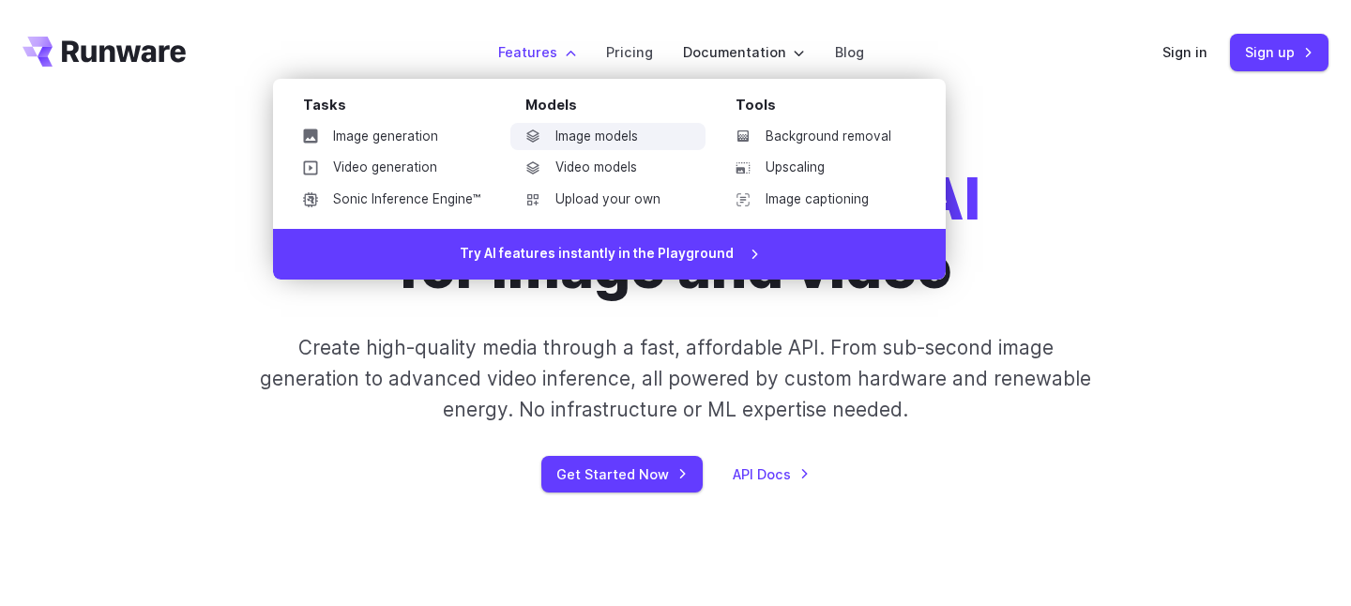
click at [576, 123] on link "Image models" at bounding box center [607, 137] width 195 height 28
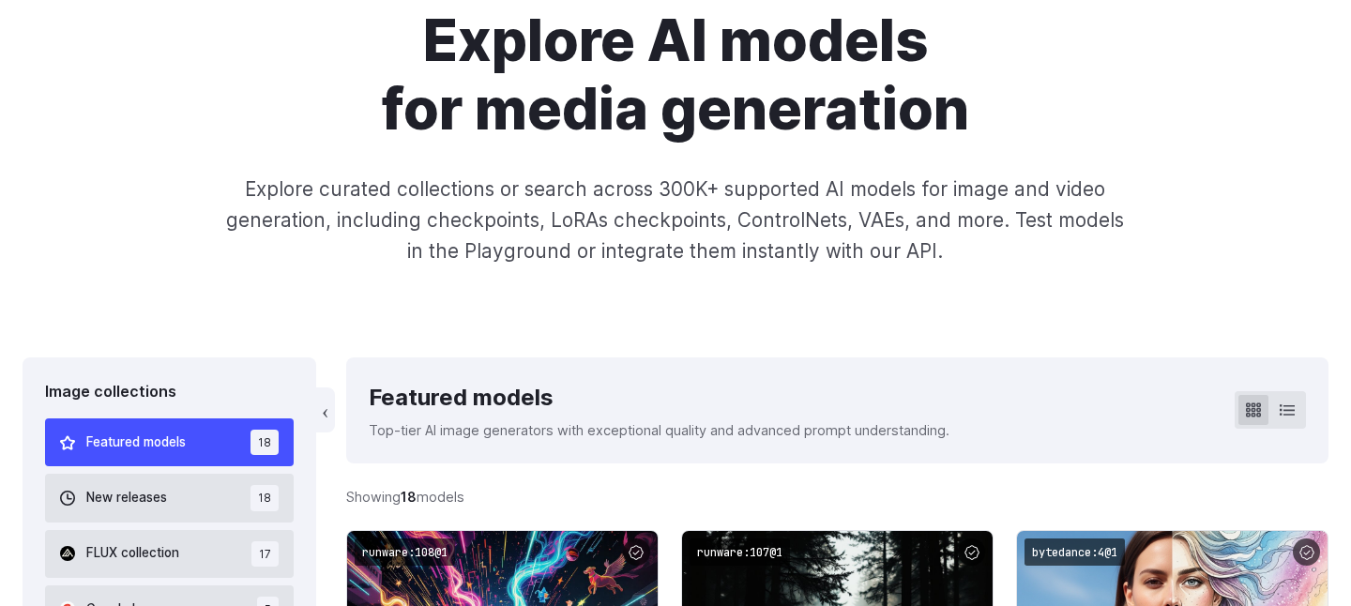
scroll to position [504, 0]
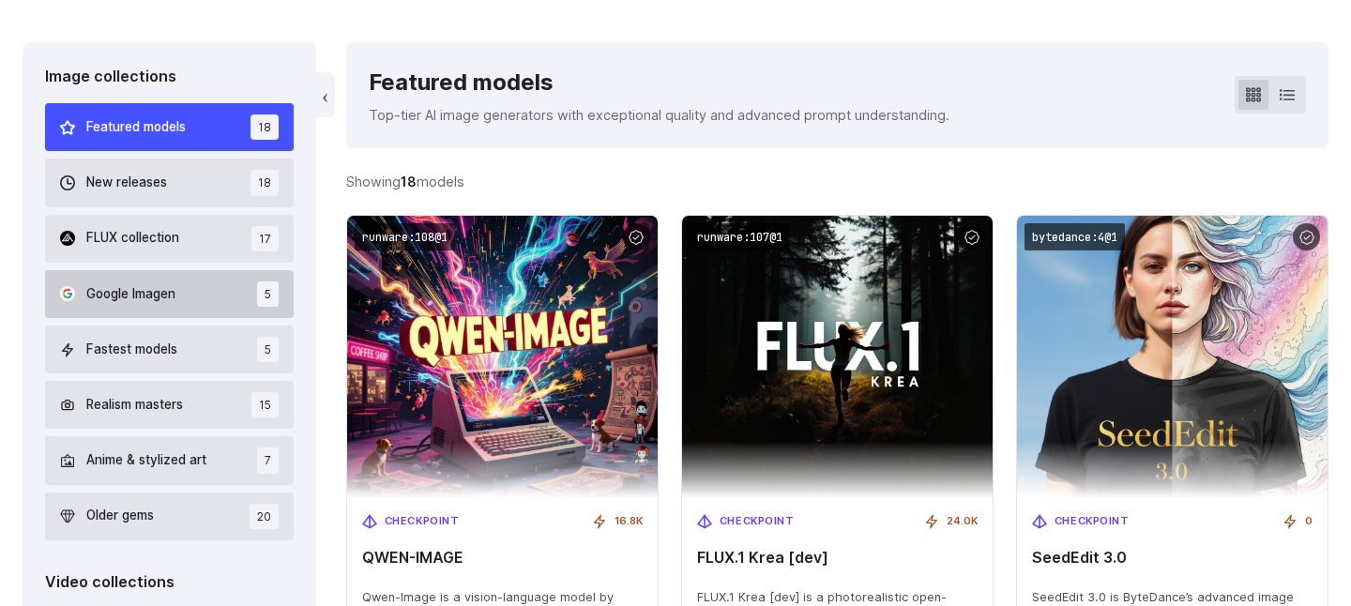
click at [293, 270] on button "Google Imagen 5" at bounding box center [169, 294] width 249 height 48
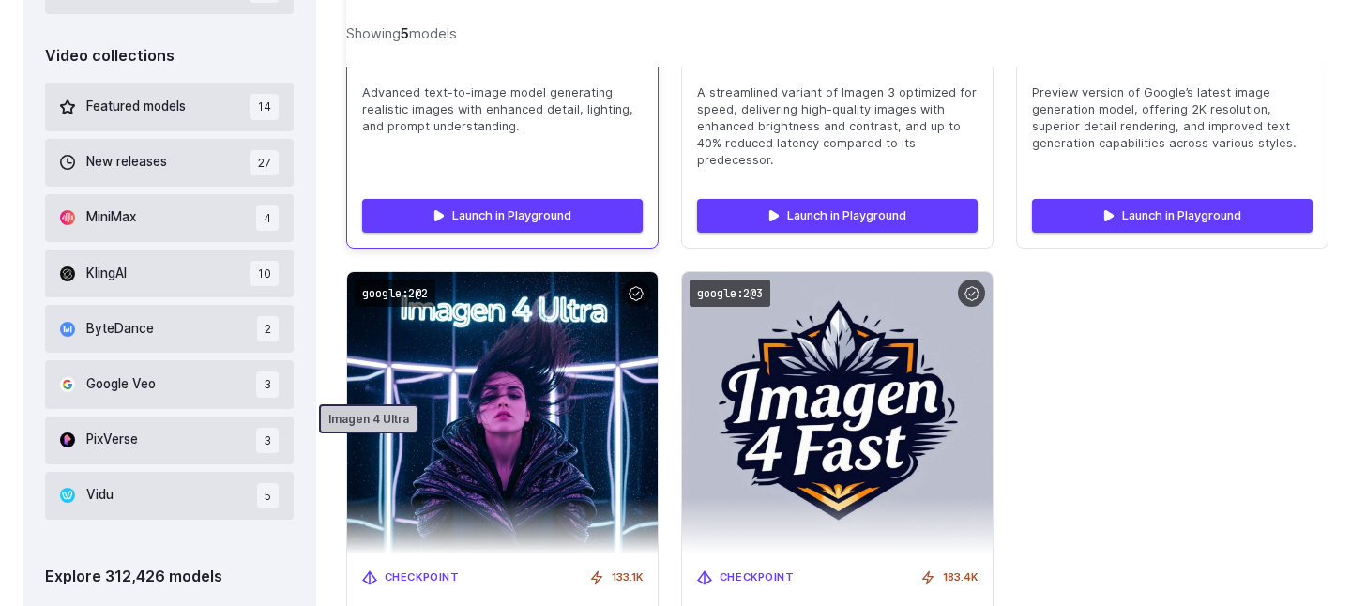
scroll to position [1024, 0]
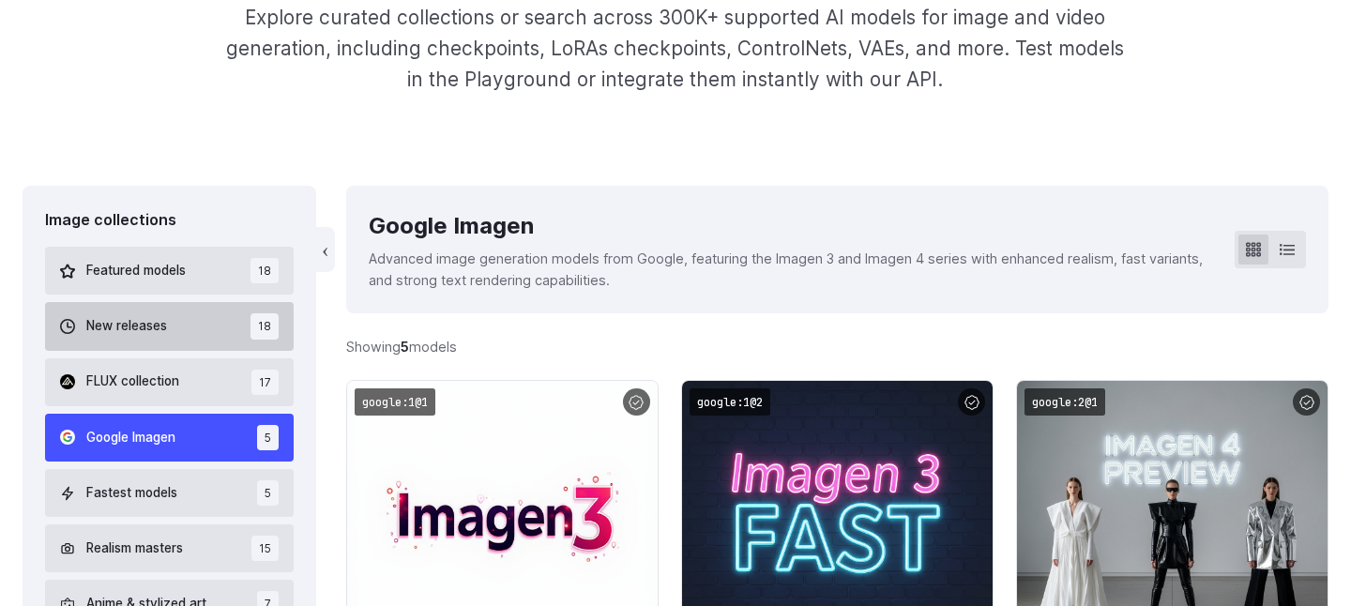
click at [248, 302] on button "New releases 18" at bounding box center [169, 326] width 249 height 48
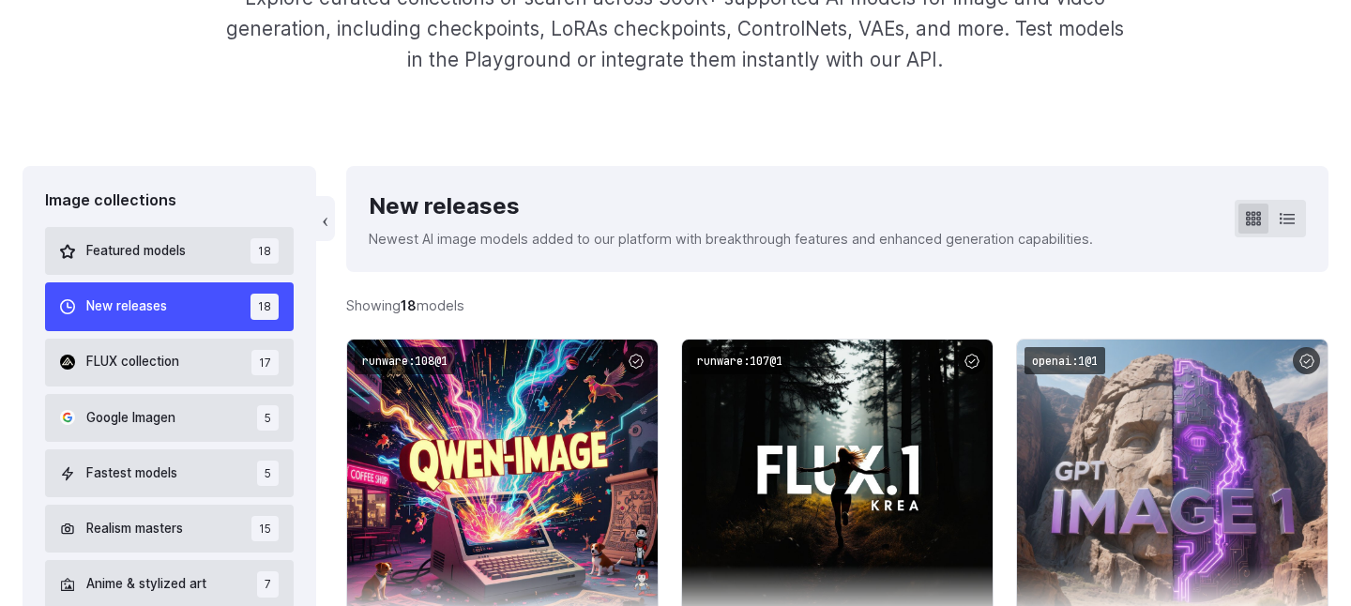
click at [252, 227] on div "Featured models 18 New releases 18 FLUX collection 17 Google Imagen 5 Fastest m…" at bounding box center [169, 445] width 249 height 437
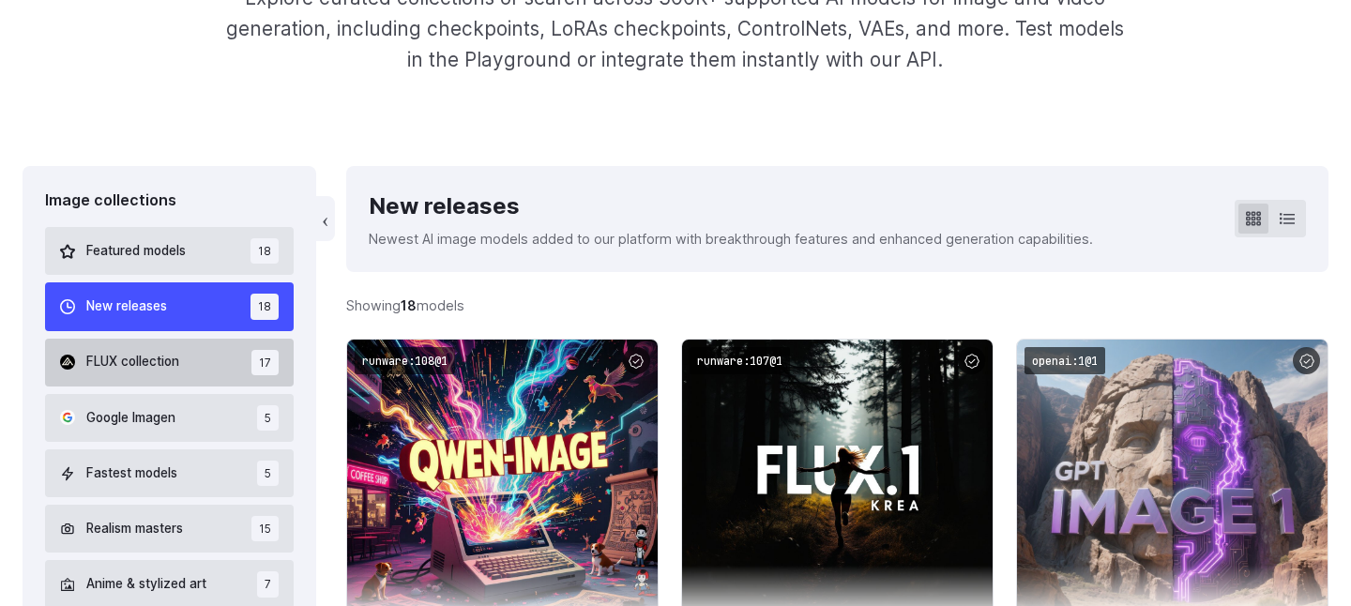
click at [179, 352] on span "FLUX collection" at bounding box center [132, 362] width 93 height 21
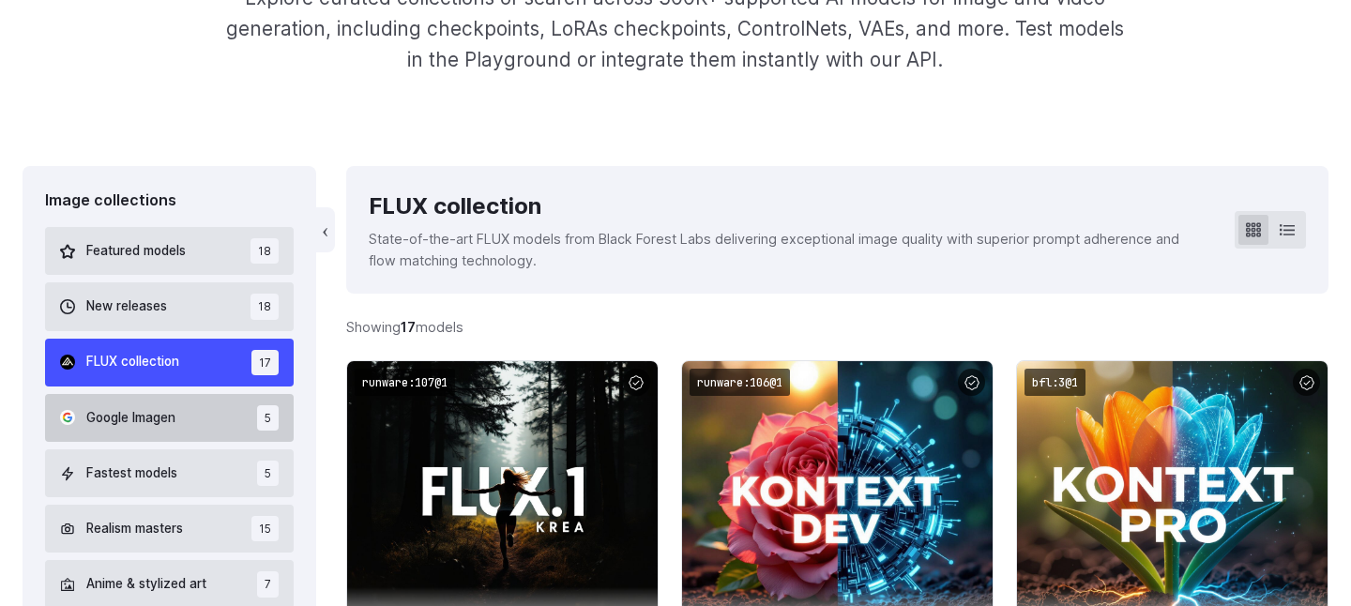
click at [175, 408] on span "Google Imagen" at bounding box center [130, 418] width 89 height 21
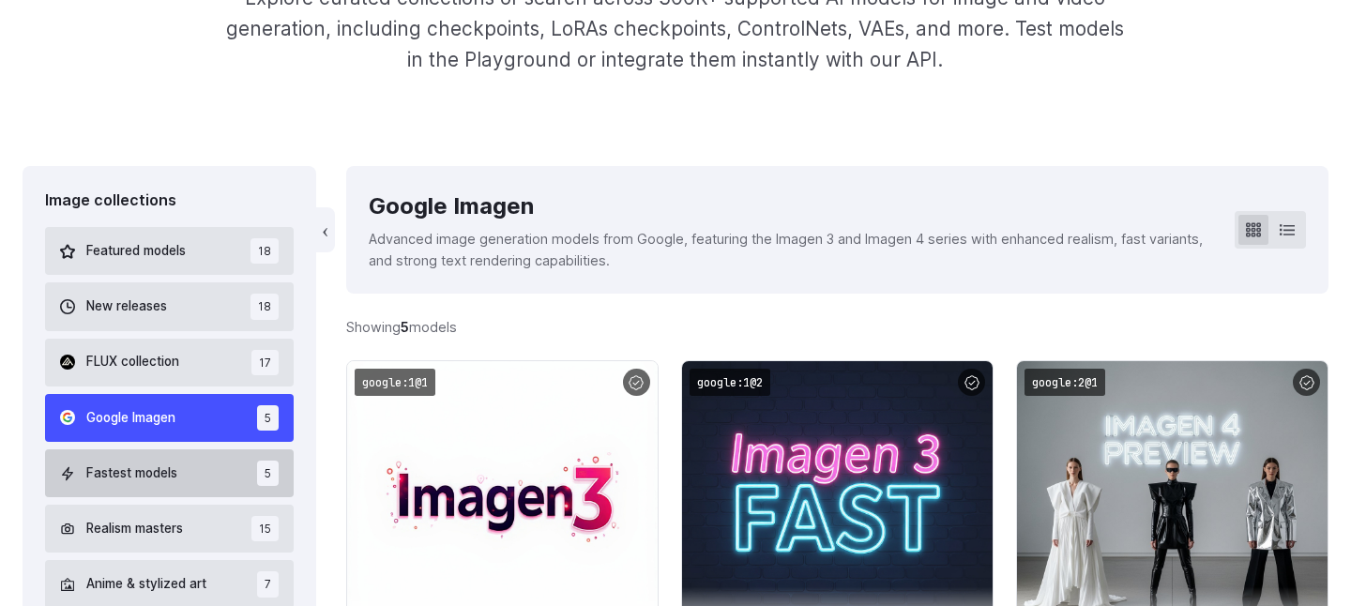
click at [177, 464] on span "Fastest models" at bounding box center [131, 474] width 91 height 21
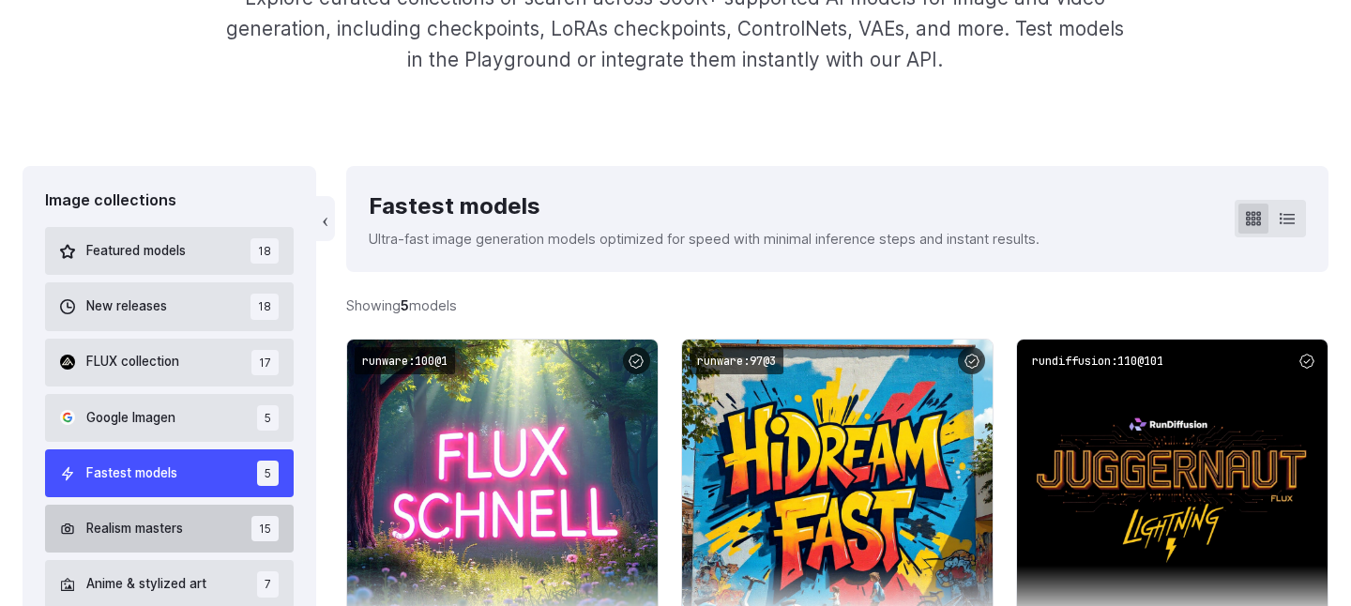
click at [183, 519] on span "Realism masters" at bounding box center [134, 529] width 97 height 21
